Goal: Information Seeking & Learning: Understand process/instructions

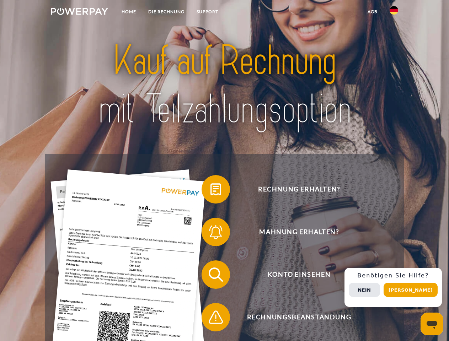
click at [79, 12] on img at bounding box center [79, 11] width 57 height 7
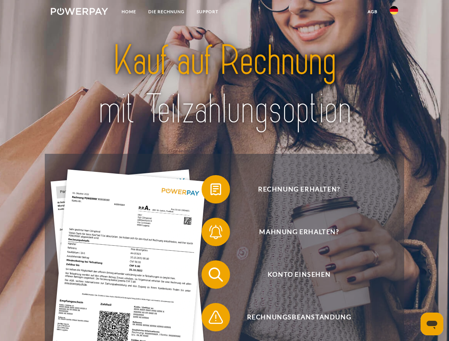
click at [394, 12] on img at bounding box center [394, 10] width 9 height 9
click at [372, 12] on link "agb" at bounding box center [373, 11] width 22 height 13
click at [211, 191] on span at bounding box center [205, 190] width 36 height 36
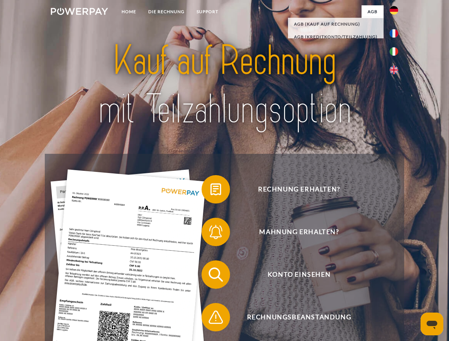
click at [211, 234] on span at bounding box center [205, 232] width 36 height 36
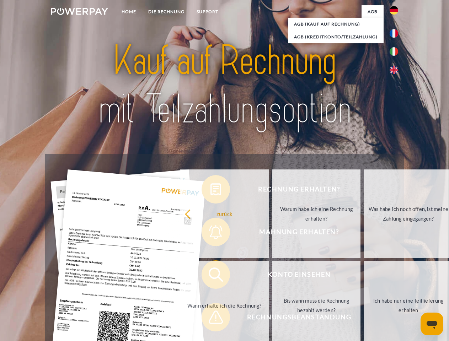
click at [272, 276] on link "Bis wann muss die Rechnung bezahlt werden?" at bounding box center [316, 305] width 89 height 89
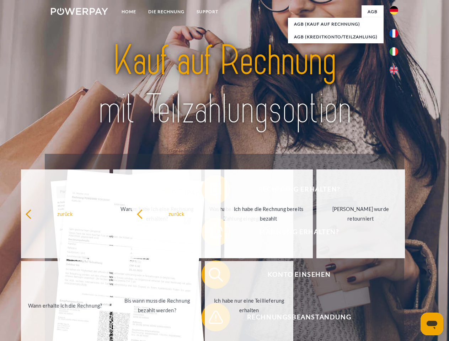
click at [211, 319] on span at bounding box center [205, 318] width 36 height 36
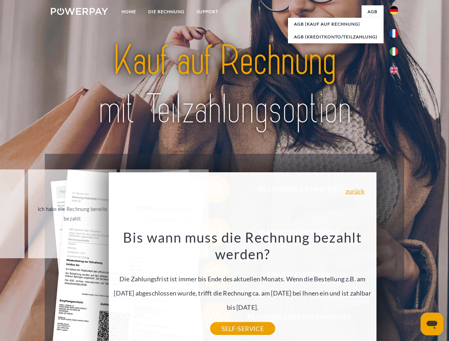
click at [396, 288] on div "Rechnung erhalten? Mahnung erhalten? Konto einsehen" at bounding box center [224, 296] width 359 height 285
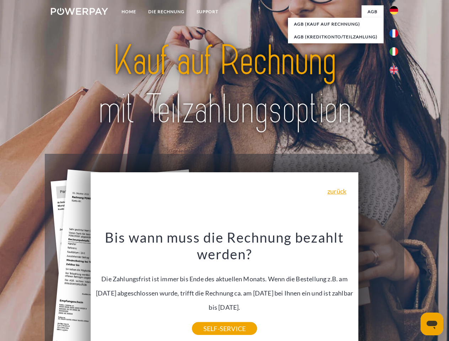
click at [378, 289] on span "Konto einsehen" at bounding box center [299, 275] width 174 height 28
click at [413, 290] on header "Home DIE RECHNUNG SUPPORT" at bounding box center [224, 245] width 449 height 491
